Goal: Task Accomplishment & Management: Complete application form

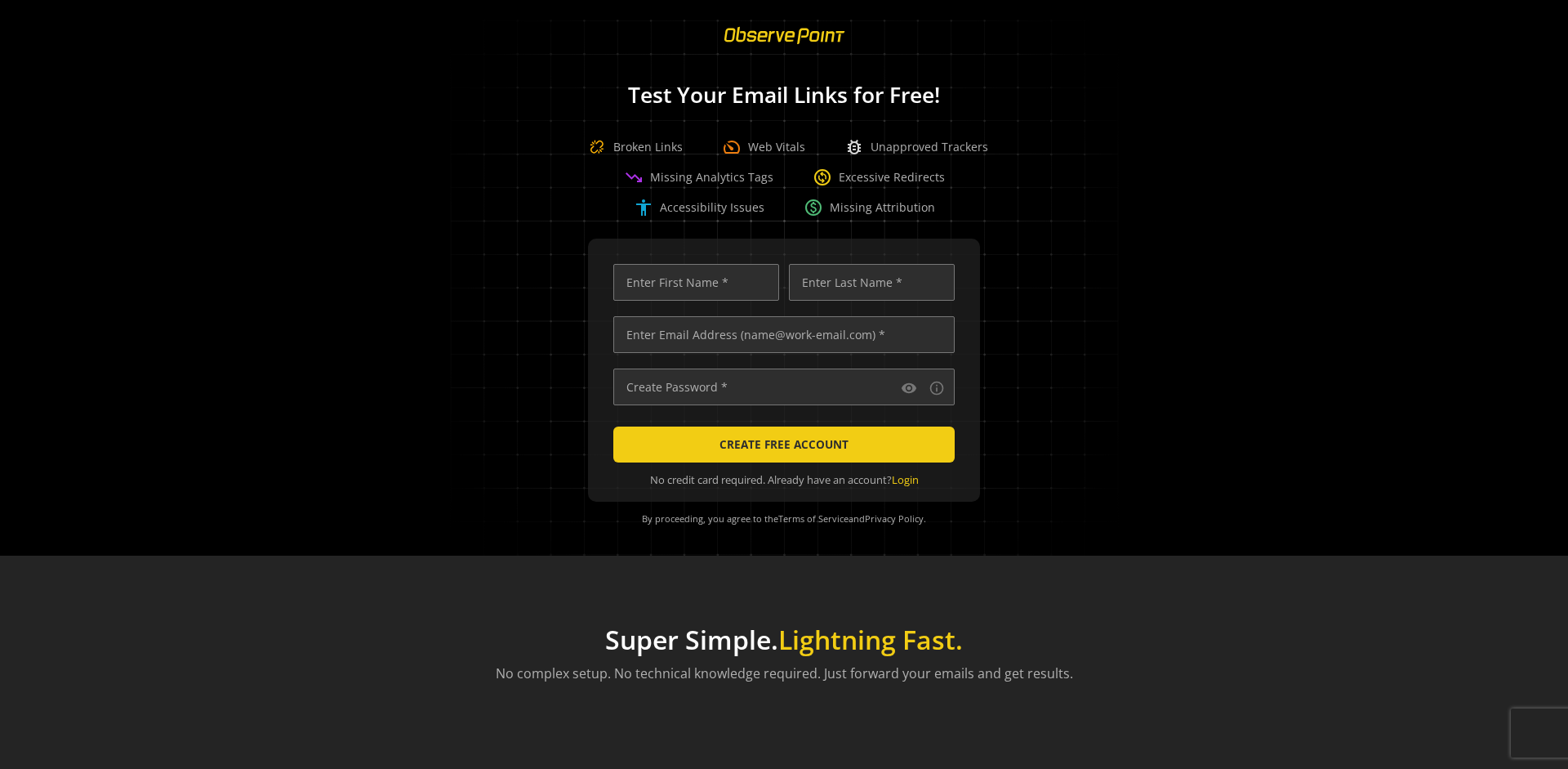
scroll to position [0, 5195]
click at [780, 334] on input "text" at bounding box center [784, 335] width 341 height 37
type input "[EMAIL_ADDRESS][DOMAIN_NAME]"
click at [692, 282] on input "text" at bounding box center [696, 282] width 165 height 37
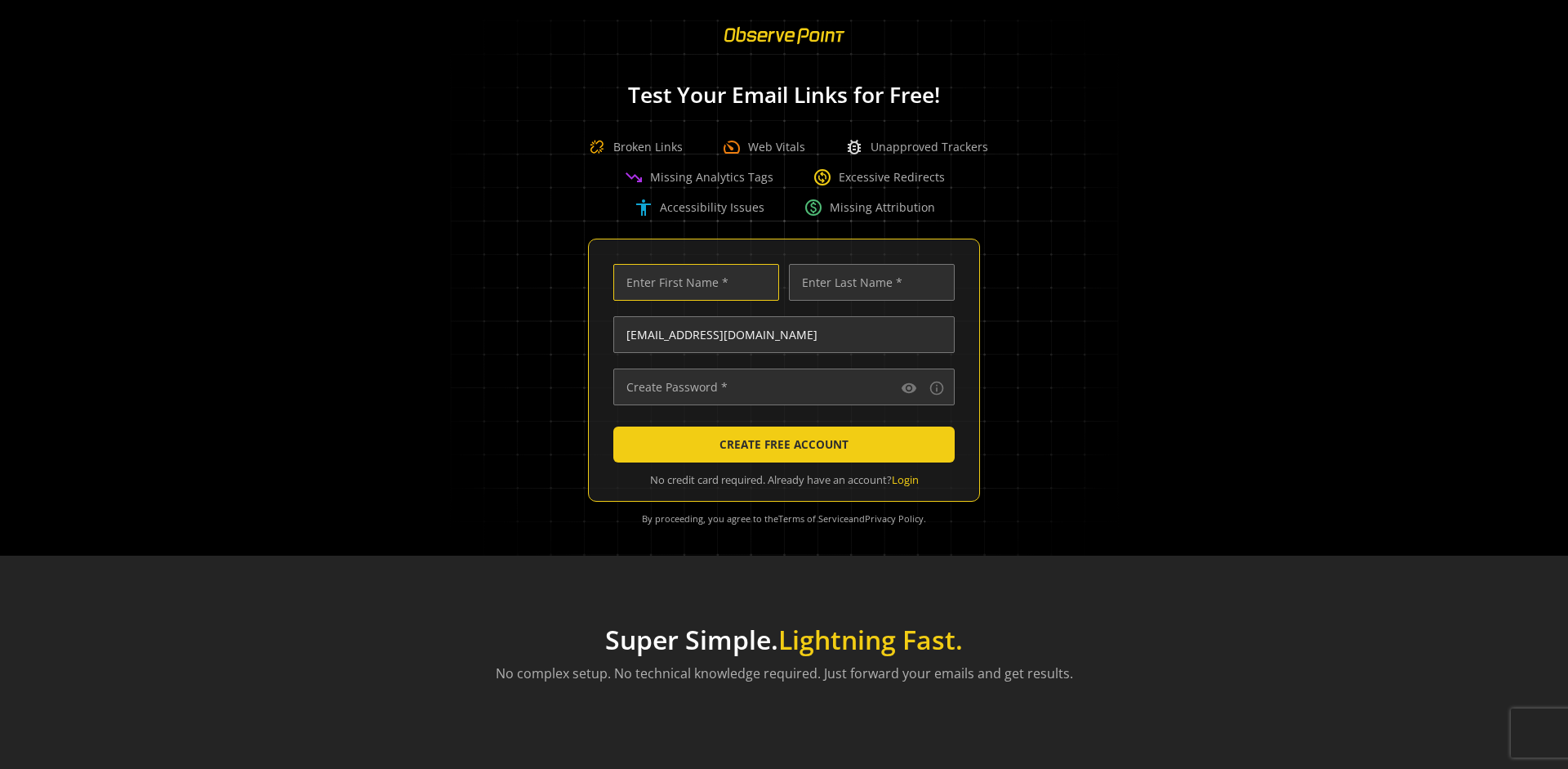
scroll to position [0, 0]
type input "Test"
click at [868, 282] on input "text" at bounding box center [872, 282] width 165 height 37
type input "Test"
click at [780, 387] on input "text" at bounding box center [784, 387] width 341 height 37
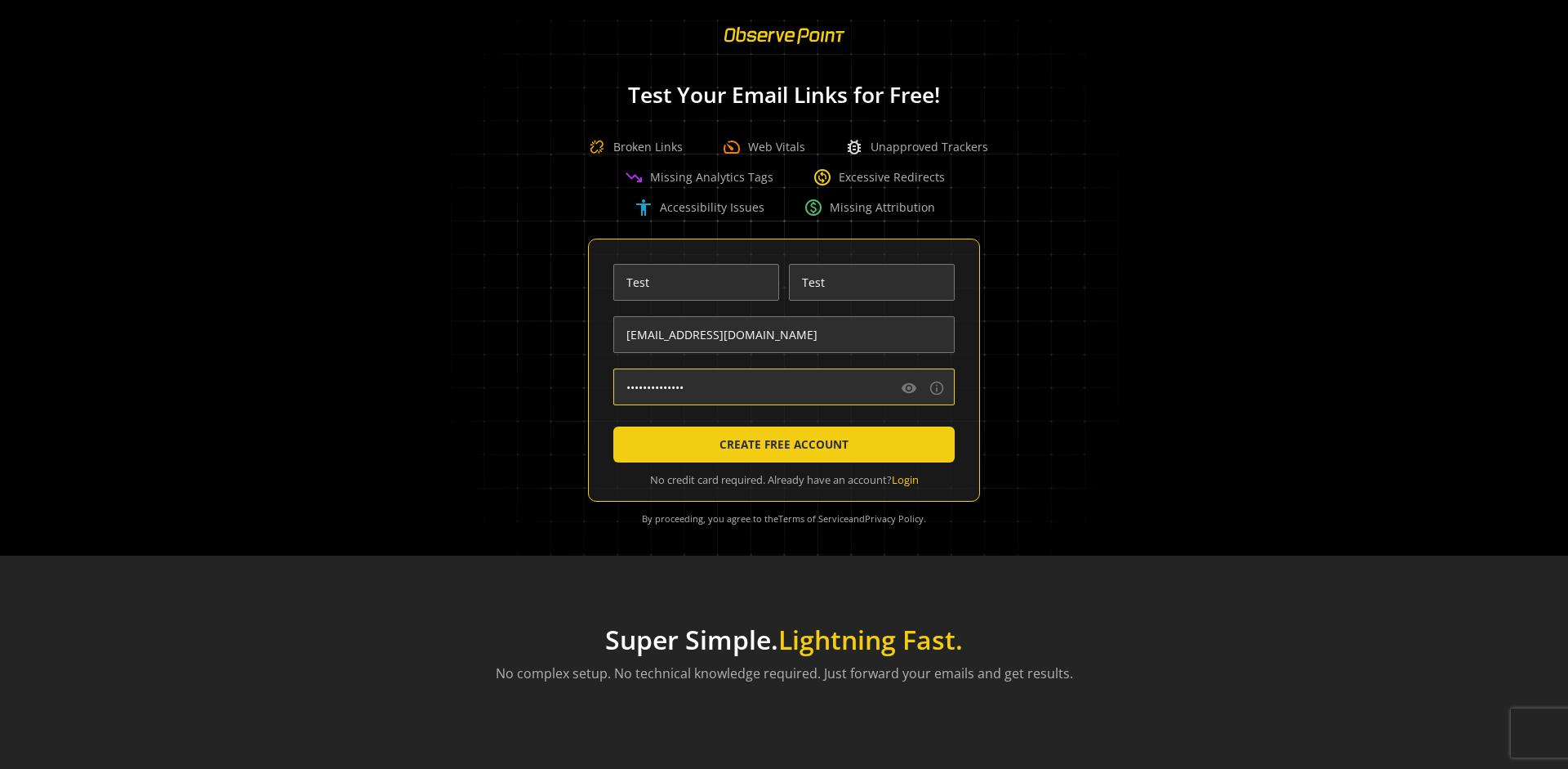
type input "••••••••••••••"
click at [780, 445] on span "CREATE FREE ACCOUNT" at bounding box center [784, 445] width 129 height 30
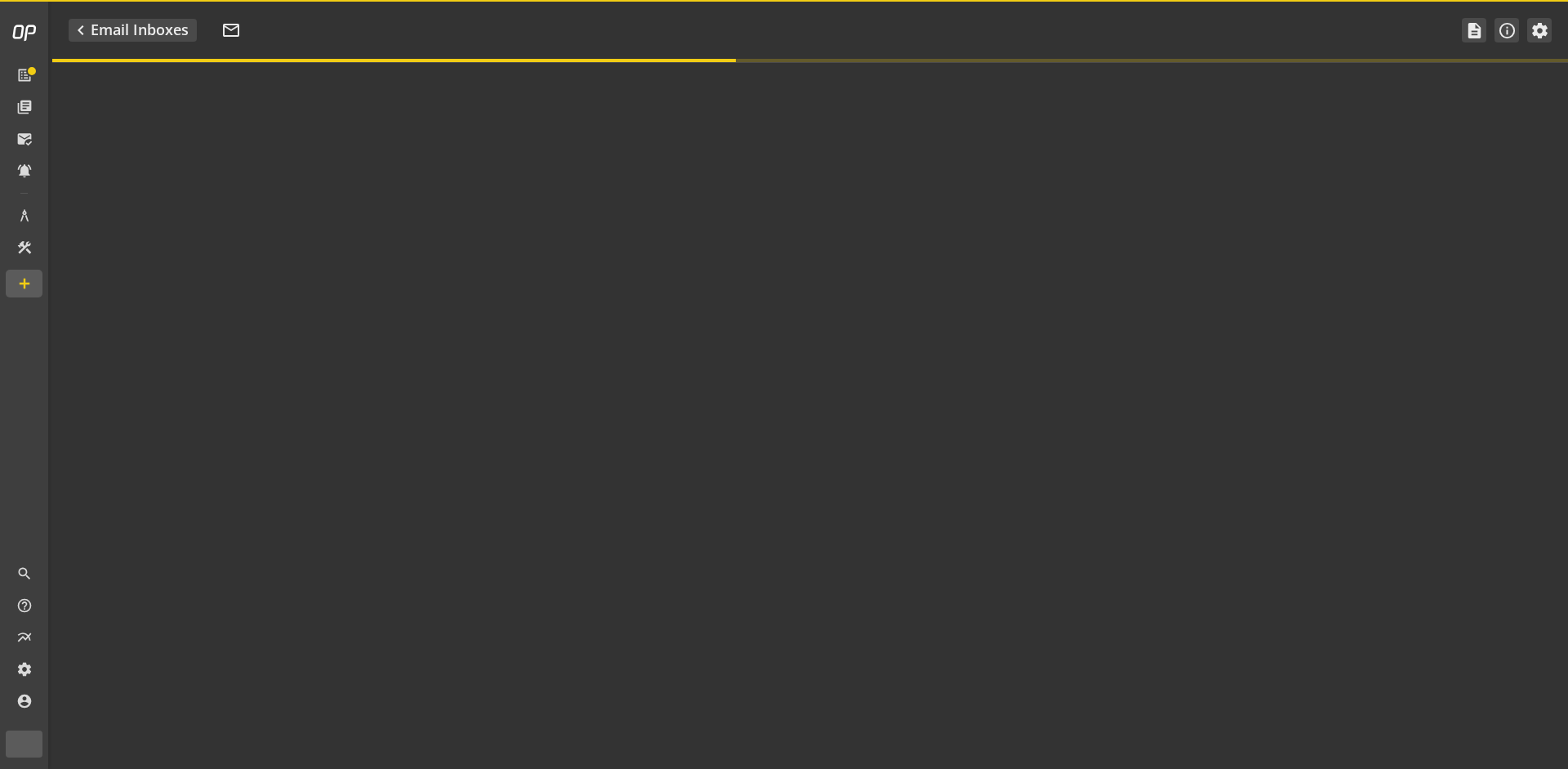
type textarea "Welcome to ObservePoint! This is your default email inbox for testing."
